Goal: Task Accomplishment & Management: Complete application form

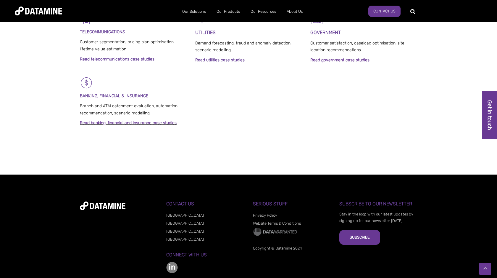
scroll to position [433, 0]
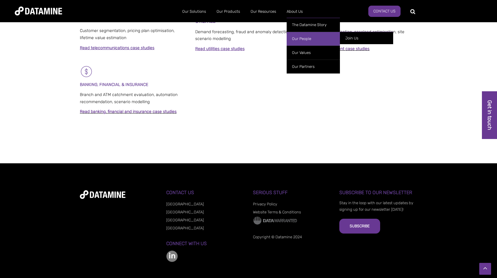
click at [302, 38] on link "Our People" at bounding box center [313, 39] width 53 height 14
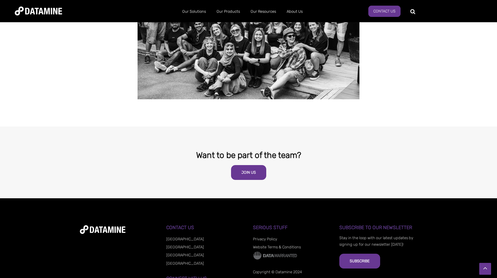
scroll to position [954, 0]
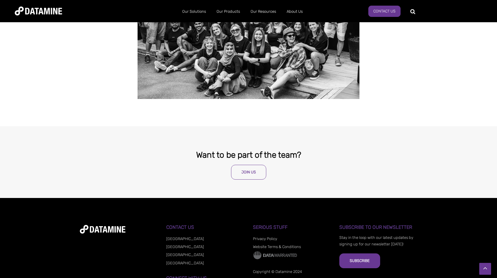
click at [248, 165] on link "Join Us" at bounding box center [248, 172] width 35 height 15
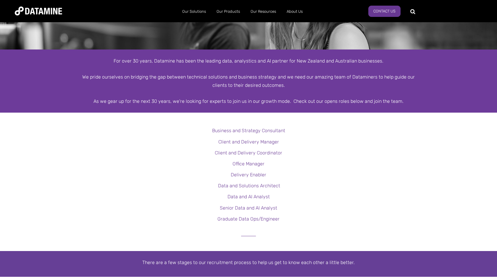
scroll to position [80, 0]
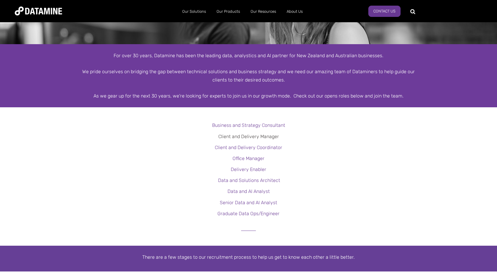
click at [253, 136] on link "Client and Delivery Manager" at bounding box center [248, 136] width 61 height 6
